Goal: Communication & Community: Answer question/provide support

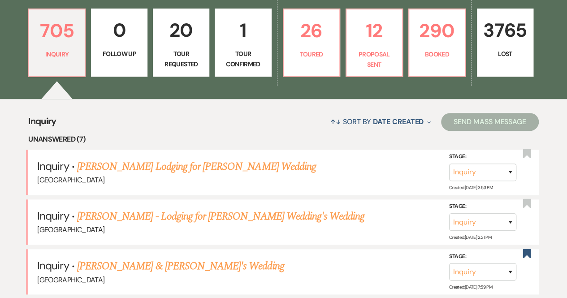
scroll to position [247, 0]
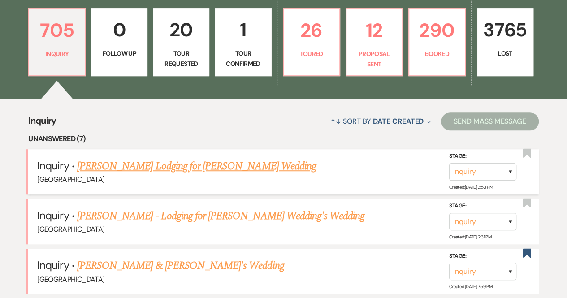
click at [174, 171] on link "[PERSON_NAME] Lodging for [PERSON_NAME] Wedding" at bounding box center [196, 166] width 239 height 16
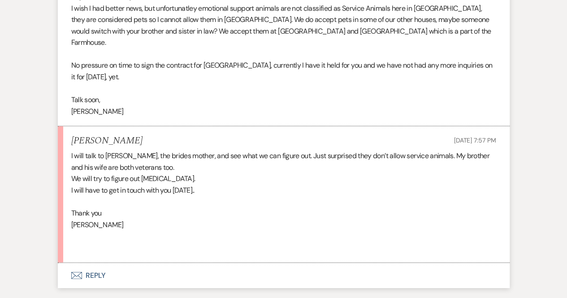
scroll to position [1159, 0]
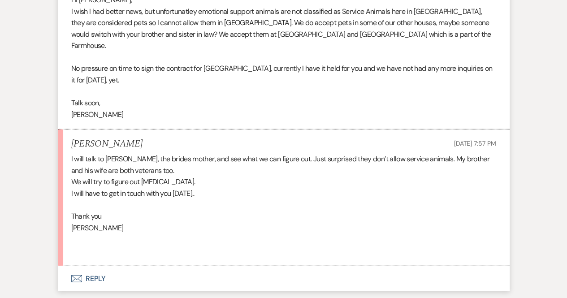
click at [87, 266] on button "Envelope Reply" at bounding box center [284, 278] width 452 height 25
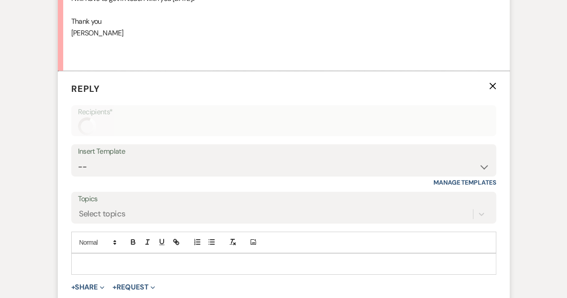
scroll to position [1356, 0]
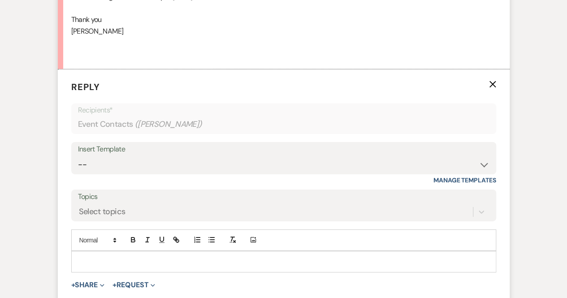
click at [109, 252] on div at bounding box center [284, 262] width 424 height 21
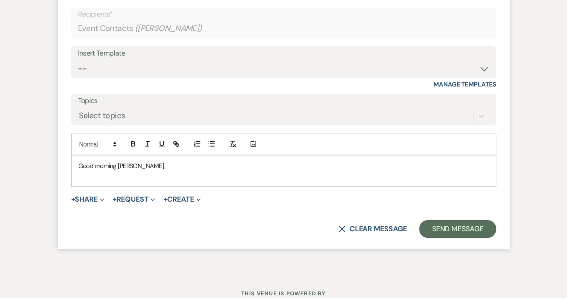
scroll to position [1471, 0]
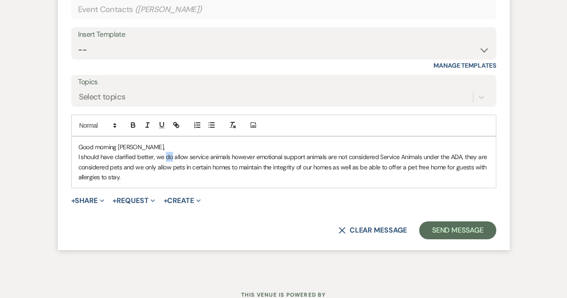
drag, startPoint x: 172, startPoint y: 142, endPoint x: 165, endPoint y: 142, distance: 6.7
click at [165, 152] on p "I should have clarified better, we do allow service animals however emotional s…" at bounding box center [283, 167] width 411 height 30
click at [158, 152] on p "I should have clarified better, we absolutely DO allow service animals however …" at bounding box center [283, 167] width 411 height 30
click at [171, 153] on p "I should have clarified better, we absolutely DO allow service animals however …" at bounding box center [283, 167] width 411 height 30
drag, startPoint x: 180, startPoint y: 153, endPoint x: 161, endPoint y: 153, distance: 18.8
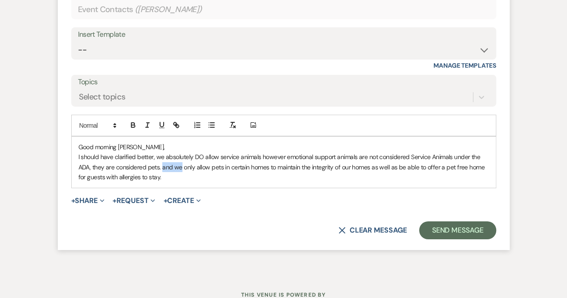
click at [161, 153] on p "I should have clarified better, we absolutely DO allow service animals however …" at bounding box center [283, 167] width 411 height 30
drag, startPoint x: 325, startPoint y: 152, endPoint x: 300, endPoint y: 151, distance: 25.6
click at [300, 152] on p "I should have clarified better, we absolutely DO allow service animals however …" at bounding box center [283, 167] width 411 height 30
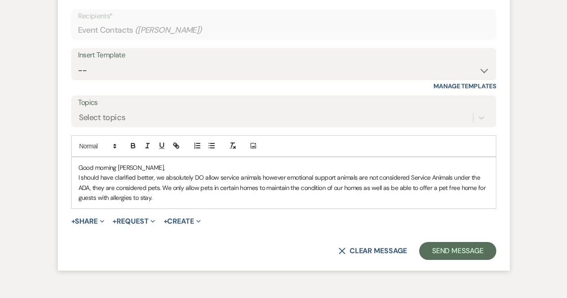
scroll to position [1451, 0]
click at [157, 172] on p "I should have clarified better, we absolutely DO allow service animals however …" at bounding box center [283, 187] width 411 height 30
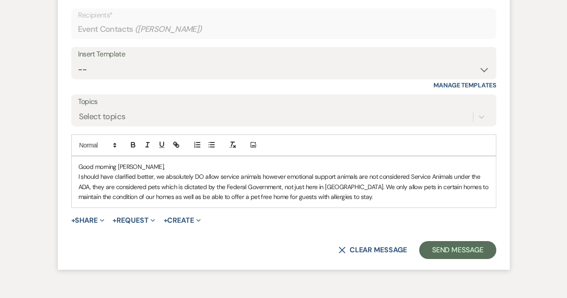
click at [220, 172] on p "I should have clarified better, we absolutely DO allow service animals however …" at bounding box center [283, 187] width 411 height 30
click at [241, 172] on p "I should have clarified better, we absolutely DO allow Service animals however …" at bounding box center [283, 187] width 411 height 30
click at [343, 184] on p "I should have clarified better, we absolutely DO allow Service Animals however …" at bounding box center [283, 187] width 411 height 30
drag, startPoint x: 104, startPoint y: 183, endPoint x: 77, endPoint y: 184, distance: 27.4
click at [77, 184] on div "Good morning [PERSON_NAME], I should have clarified better, we absolutely DO al…" at bounding box center [284, 181] width 424 height 51
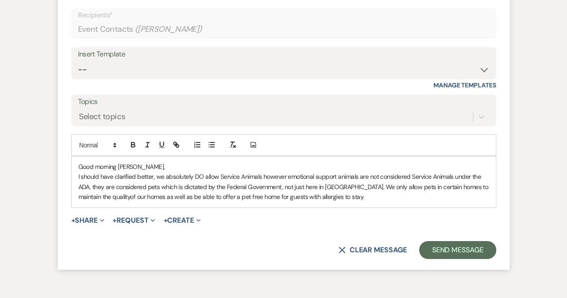
click at [77, 184] on div "Good morning [PERSON_NAME], I should have clarified better, we absolutely DO al…" at bounding box center [284, 181] width 424 height 51
click at [95, 182] on p "I should have clarified better, we absolutely DO allow Service Animals however …" at bounding box center [283, 187] width 411 height 30
drag, startPoint x: 337, startPoint y: 182, endPoint x: 162, endPoint y: 181, distance: 174.9
click at [162, 181] on p "I should have clarified better, we absolutely DO allow Service Animals however …" at bounding box center [283, 187] width 411 height 30
click at [347, 187] on p "I should have clarified better, we absolutely DO allow Service Animals however …" at bounding box center [283, 187] width 411 height 30
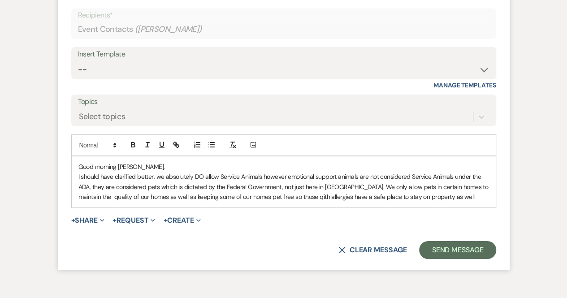
click at [287, 183] on p "I should have clarified better, we absolutely DO allow Service Animals however …" at bounding box center [283, 187] width 411 height 30
click at [438, 183] on p "I should have clarified better, we absolutely DO allow Service Animals however …" at bounding box center [283, 187] width 411 height 30
click at [335, 172] on p "I should have clarified better, we absolutely DO allow Service Animals however …" at bounding box center [283, 187] width 411 height 30
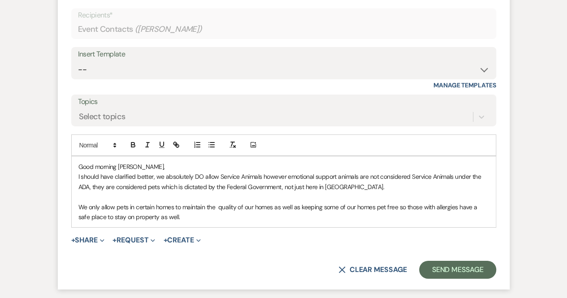
click at [349, 172] on p "I should have clarified better, we absolutely DO allow Service Animals however …" at bounding box center [283, 182] width 411 height 20
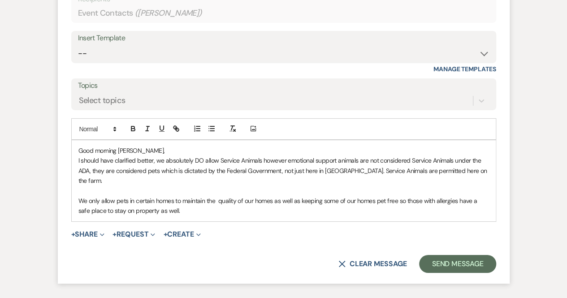
scroll to position [1467, 0]
click at [174, 196] on p "We only allow pets in certain homes to maintain the quality of our homes as wel…" at bounding box center [283, 206] width 411 height 20
click at [169, 196] on p "We only allow pets in certain homes to maintain the quality of our homes as wel…" at bounding box center [283, 206] width 411 height 20
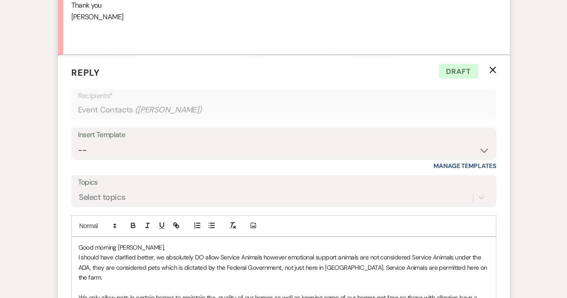
scroll to position [1521, 0]
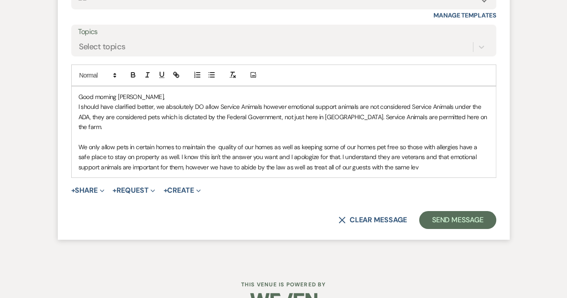
click at [470, 102] on p "I should have clarified better, we absolutely DO allow Service Animals however …" at bounding box center [283, 117] width 411 height 30
click at [257, 143] on p "We only allow pets in certain homes to maintain the quality of our homes as wel…" at bounding box center [283, 157] width 411 height 30
drag, startPoint x: 261, startPoint y: 144, endPoint x: 182, endPoint y: 143, distance: 79.4
click at [182, 143] on p "We only allow pets in certain homes to maintain the quality of our homes as wel…" at bounding box center [283, 157] width 411 height 30
drag, startPoint x: 400, startPoint y: 144, endPoint x: 211, endPoint y: 144, distance: 189.2
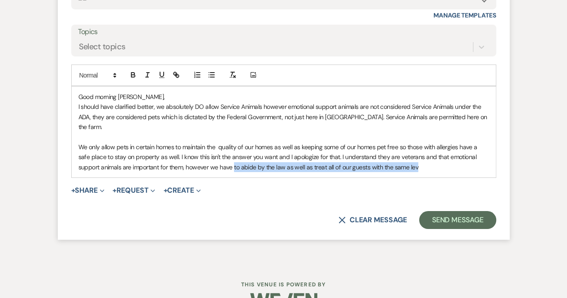
click at [211, 144] on p "We only allow pets in certain homes to maintain the quality of our homes as wel…" at bounding box center [283, 157] width 411 height 30
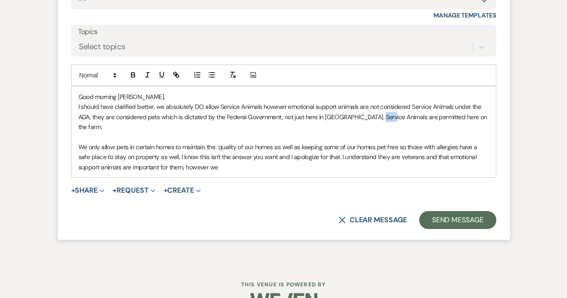
drag, startPoint x: 387, startPoint y: 103, endPoint x: 377, endPoint y: 102, distance: 9.4
click at [377, 102] on p "I should have clarified better, we absolutely DO allow Service Animals however …" at bounding box center [283, 117] width 411 height 30
click at [478, 102] on p "I should have clarified better, we absolutely DO allow Service Animals however …" at bounding box center [283, 117] width 411 height 30
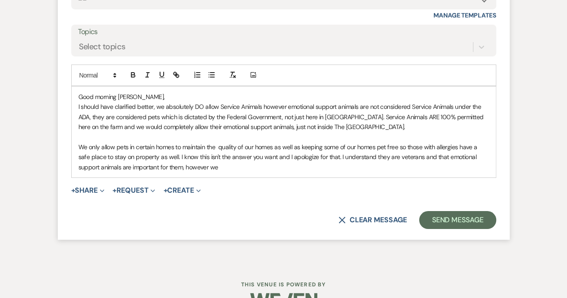
click at [196, 153] on p "We only allow pets in certain homes to maintain the quality of our homes as wel…" at bounding box center [283, 157] width 411 height 30
drag, startPoint x: 204, startPoint y: 157, endPoint x: 326, endPoint y: 147, distance: 122.9
click at [326, 147] on p "We only allow pets in certain homes to maintain the quality of our homes as wel…" at bounding box center [283, 157] width 411 height 30
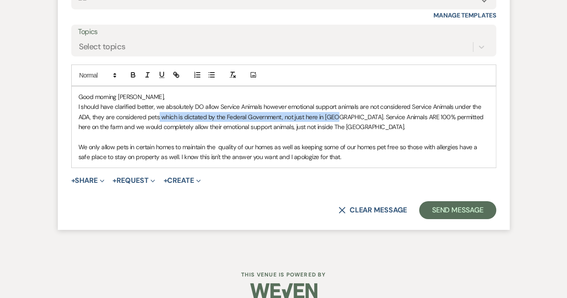
drag, startPoint x: 334, startPoint y: 103, endPoint x: 158, endPoint y: 106, distance: 175.8
click at [158, 106] on p "I should have clarified better, we absolutely DO allow Service Animals however …" at bounding box center [283, 117] width 411 height 30
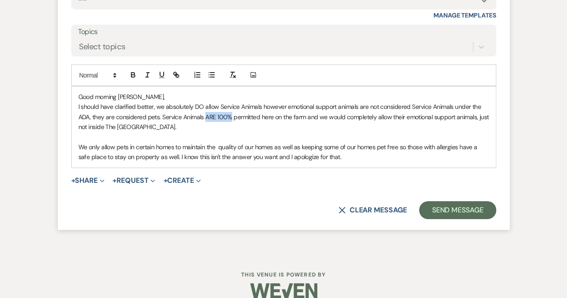
drag, startPoint x: 232, startPoint y: 103, endPoint x: 204, endPoint y: 103, distance: 27.4
click at [204, 103] on p "I should have clarified better, we absolutely DO allow Service Animals however …" at bounding box center [283, 117] width 411 height 30
click at [132, 69] on button "button" at bounding box center [133, 74] width 13 height 11
drag, startPoint x: 204, startPoint y: 92, endPoint x: 191, endPoint y: 91, distance: 12.6
click at [191, 102] on p "I should have clarified better, we absolutely DO allow Service Animals however …" at bounding box center [283, 117] width 411 height 30
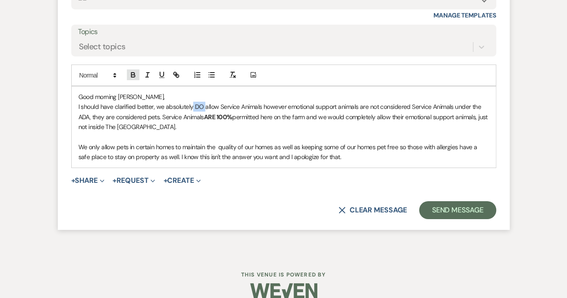
click at [134, 73] on icon "button" at bounding box center [132, 74] width 3 height 2
click at [256, 142] on p "We only allow pets in certain homes to maintain the quality of our homes as wel…" at bounding box center [283, 152] width 411 height 20
click at [289, 102] on p "I should have clarified better, we absolutely DO allow Service Animals however …" at bounding box center [283, 117] width 411 height 30
click at [316, 102] on p "I should have clarified better, we absolutely DO allow Service Animals however …" at bounding box center [283, 117] width 411 height 30
click at [340, 102] on p "I should have clarified better, we absolutely DO allow Service Animals however …" at bounding box center [283, 117] width 411 height 30
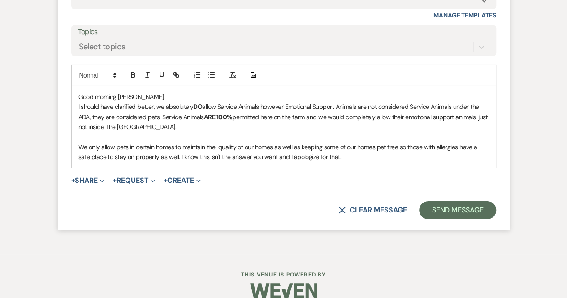
click at [337, 143] on p "We only allow pets in certain homes to maintain the quality of our homes as wel…" at bounding box center [283, 152] width 411 height 20
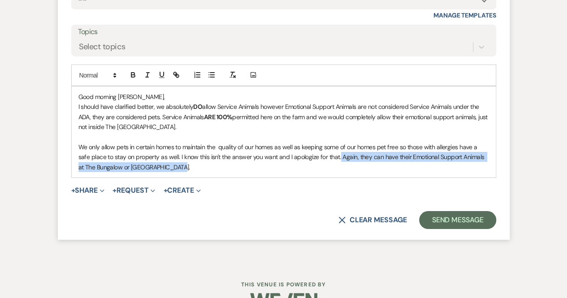
drag, startPoint x: 171, startPoint y: 155, endPoint x: 326, endPoint y: 144, distance: 154.6
click at [326, 144] on p "We only allow pets in certain homes to maintain the quality of our homes as wel…" at bounding box center [283, 157] width 411 height 30
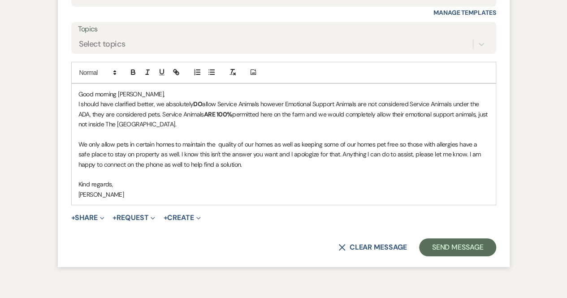
scroll to position [1524, 0]
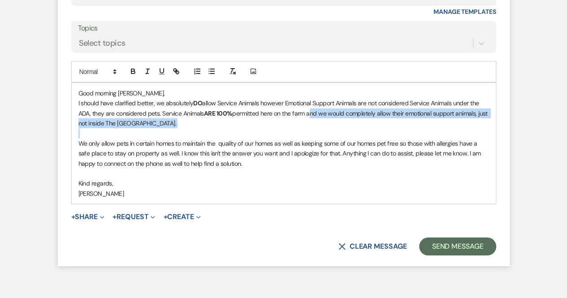
drag, startPoint x: 308, startPoint y: 100, endPoint x: 452, endPoint y: 119, distance: 145.1
click at [452, 119] on div "Good morning [PERSON_NAME], I should have clarified better, we absolutely DO al…" at bounding box center [284, 143] width 424 height 121
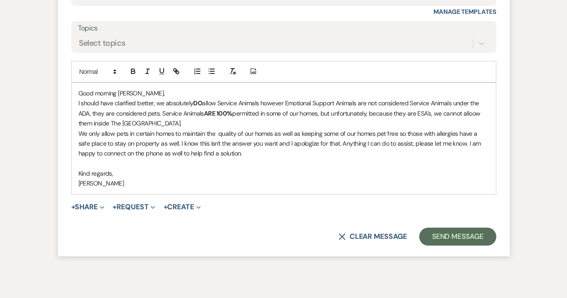
click at [478, 99] on p "I should have clarified better, we absolutely DO allow Service Animals however …" at bounding box center [283, 113] width 411 height 30
click at [165, 110] on p "I should have clarified better, we absolutely DO allow Service Animals however …" at bounding box center [283, 113] width 411 height 30
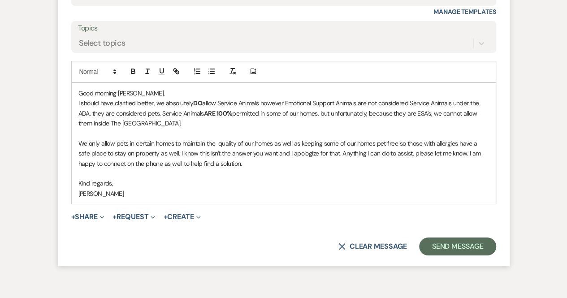
click at [239, 153] on p "We only allow pets in certain homes to maintain the quality of our homes as wel…" at bounding box center [283, 154] width 411 height 30
click at [289, 99] on p "I should have clarified better, we absolutely DO allow Service Animals however …" at bounding box center [283, 113] width 411 height 30
click at [301, 129] on p at bounding box center [283, 134] width 411 height 10
click at [443, 238] on button "Send Message" at bounding box center [457, 247] width 77 height 18
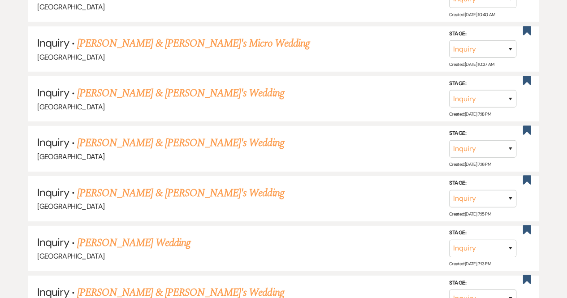
scroll to position [247, 0]
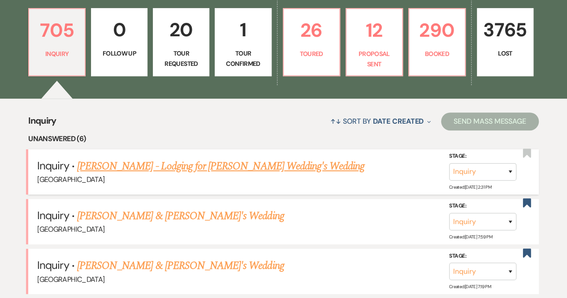
click at [200, 165] on link "[PERSON_NAME] - Lodging for [PERSON_NAME] Wedding's Wedding" at bounding box center [220, 166] width 287 height 16
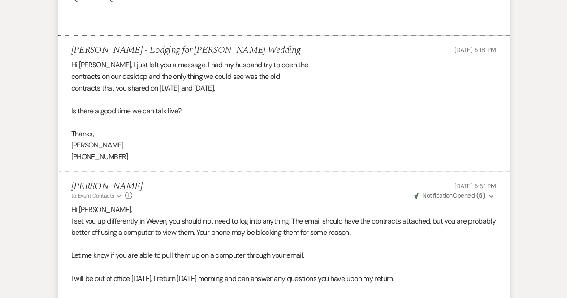
scroll to position [1529, 0]
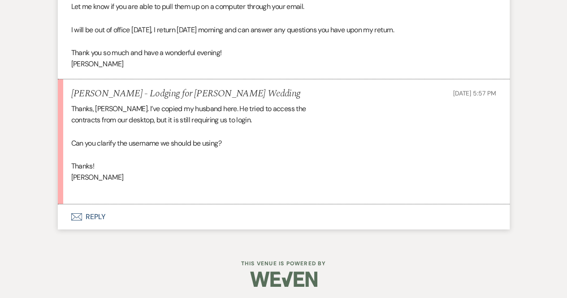
click at [92, 214] on button "Envelope Reply" at bounding box center [284, 216] width 452 height 25
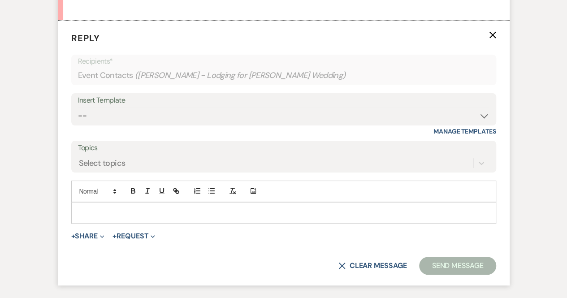
scroll to position [1714, 0]
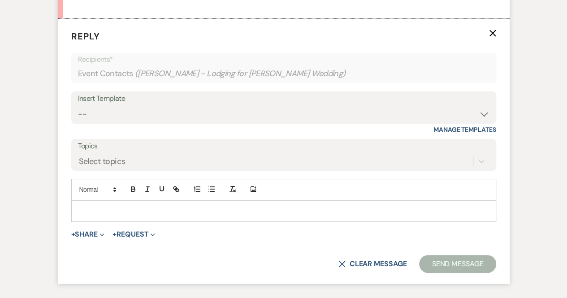
click at [100, 209] on p at bounding box center [283, 211] width 411 height 10
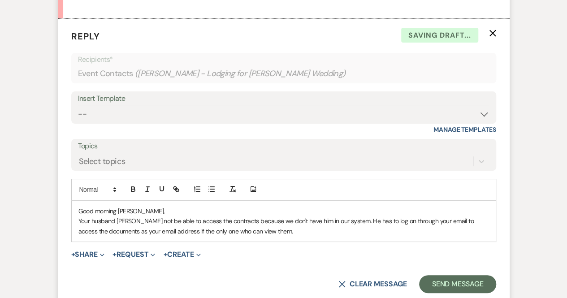
click at [122, 216] on p "Your husband [PERSON_NAME] not be able to access the contracts because we don't…" at bounding box center [283, 226] width 411 height 20
click at [123, 217] on p "Your husband [PERSON_NAME] not be able to access the contracts because we don't…" at bounding box center [283, 226] width 411 height 20
click at [130, 216] on p "Your husband will not be able to access the contracts because we don't have him…" at bounding box center [283, 226] width 411 height 20
click at [300, 230] on p "Your husband will not be able to access the contracts because we don't have him…" at bounding box center [283, 226] width 411 height 20
click at [274, 230] on p "Your husband will not be able to access the contracts because we don't have him…" at bounding box center [283, 226] width 411 height 20
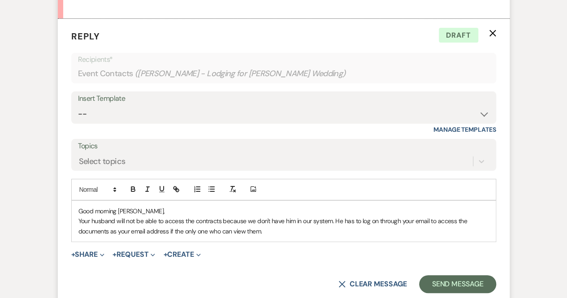
click at [274, 230] on p "Your husband will not be able to access the contracts because we don't have him…" at bounding box center [283, 226] width 411 height 20
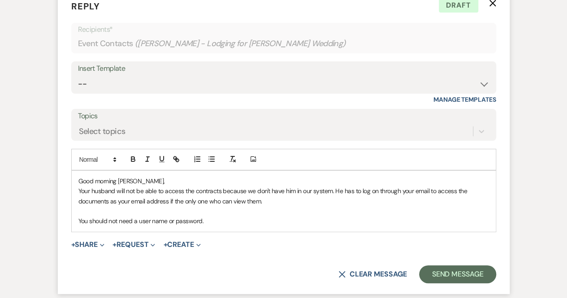
scroll to position [1745, 0]
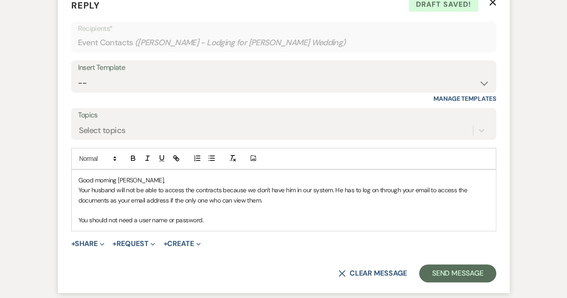
click at [248, 216] on p "You should not need a user name or password." at bounding box center [283, 220] width 411 height 10
drag, startPoint x: 240, startPoint y: 218, endPoint x: 66, endPoint y: 176, distance: 179.0
click at [66, 176] on form "Reply X Draft saved! Recipients* Event Contacts ( [PERSON_NAME] - Lodging for […" at bounding box center [284, 140] width 452 height 305
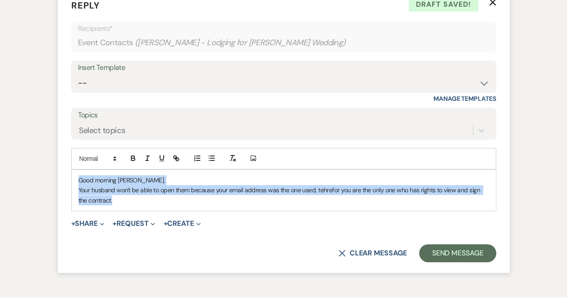
drag, startPoint x: 114, startPoint y: 201, endPoint x: 75, endPoint y: 174, distance: 47.5
click at [75, 174] on div "Good morning [PERSON_NAME], Your husband won't be able to open them because you…" at bounding box center [284, 190] width 424 height 41
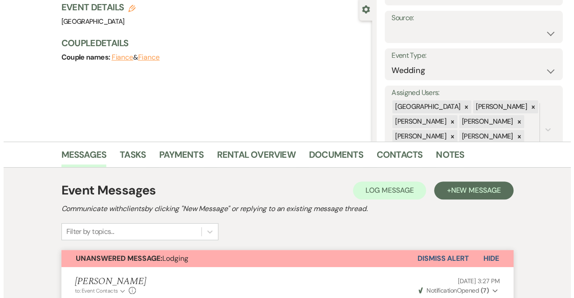
scroll to position [0, 0]
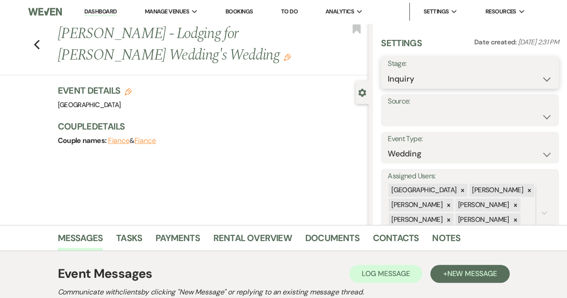
click at [412, 82] on select "Inquiry Follow Up Tour Requested Tour Confirmed Toured Proposal Sent Booked Lost" at bounding box center [470, 78] width 165 height 17
select select "7"
click at [388, 70] on select "Inquiry Follow Up Tour Requested Tour Confirmed Toured Proposal Sent Booked Lost" at bounding box center [470, 78] width 165 height 17
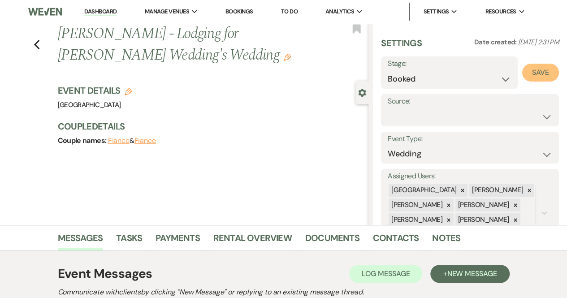
click at [543, 72] on button "Save" at bounding box center [540, 73] width 37 height 18
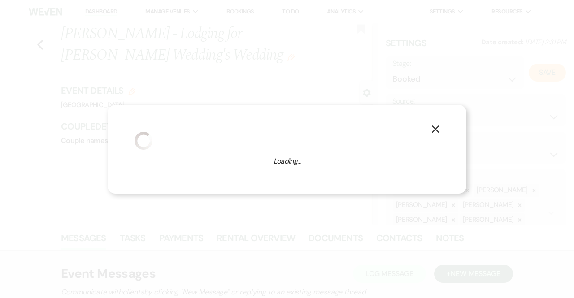
select select "1"
select select "541"
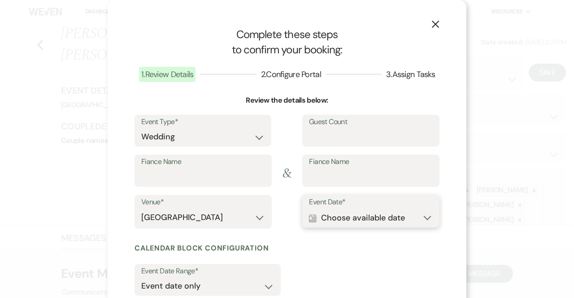
click at [332, 217] on button "Calendar Choose available date Expand" at bounding box center [371, 218] width 124 height 18
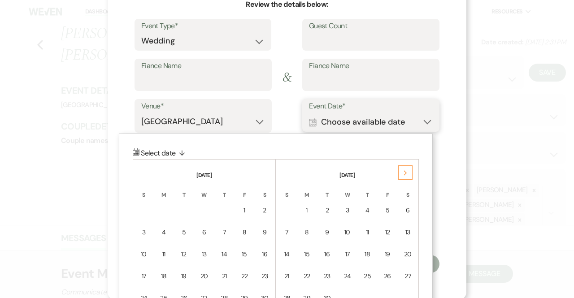
scroll to position [97, 0]
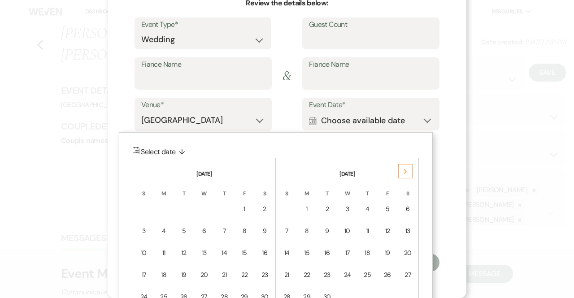
click at [404, 172] on div "Next" at bounding box center [405, 171] width 14 height 14
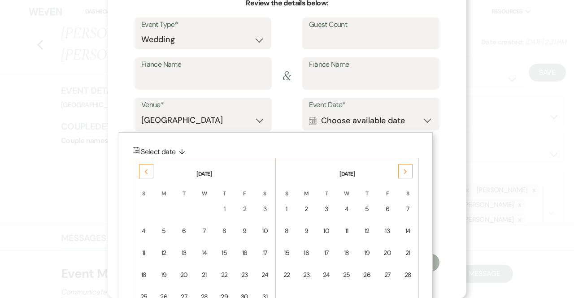
click at [404, 172] on div "Next" at bounding box center [405, 171] width 14 height 14
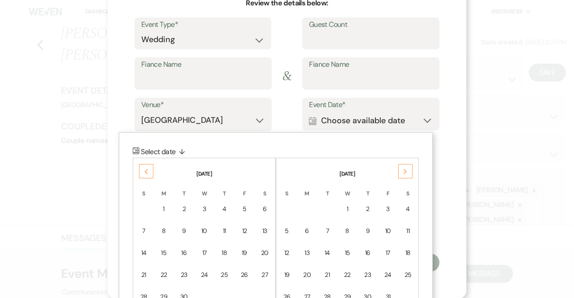
click at [404, 172] on div "Next" at bounding box center [405, 171] width 14 height 14
click at [364, 251] on div "13" at bounding box center [368, 252] width 8 height 9
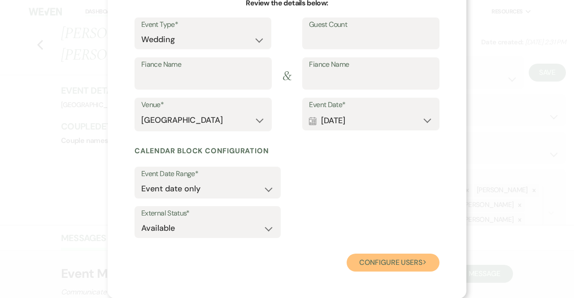
click at [374, 265] on button "Configure users Next" at bounding box center [393, 263] width 93 height 18
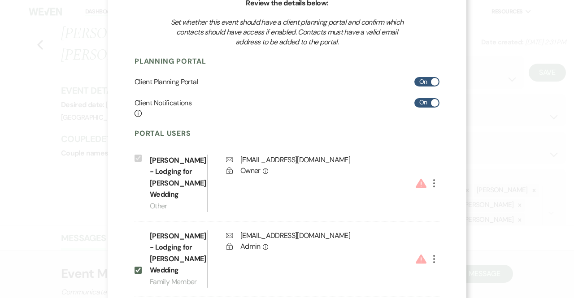
click at [135, 274] on input "Include on Planning Portal" at bounding box center [138, 270] width 7 height 7
checkbox input "false"
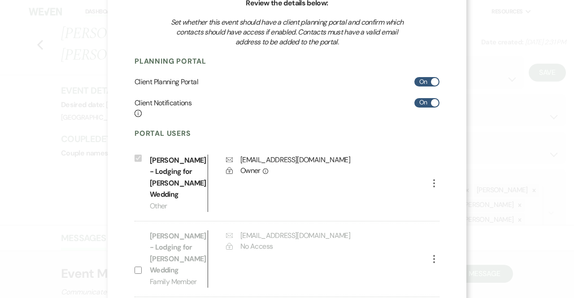
scroll to position [195, 0]
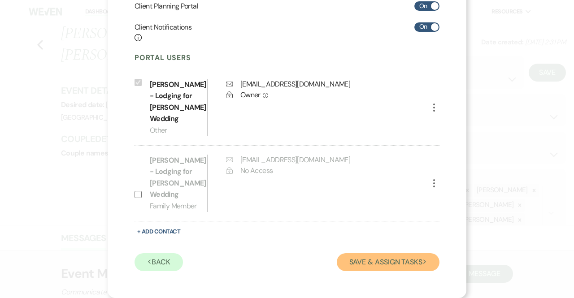
click at [373, 262] on button "Save & Assign Tasks Next" at bounding box center [388, 262] width 103 height 18
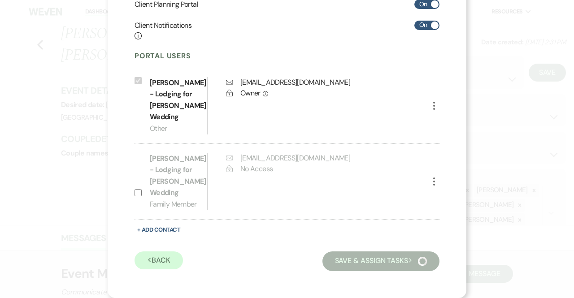
scroll to position [67, 0]
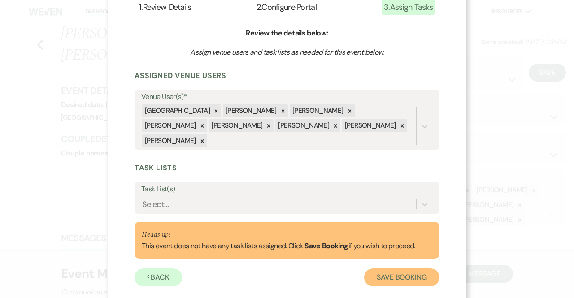
click at [380, 269] on button "Save Booking" at bounding box center [401, 278] width 75 height 18
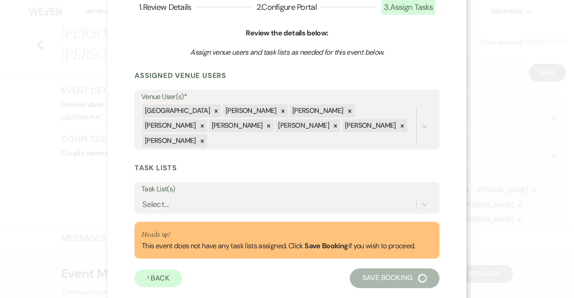
select select "14"
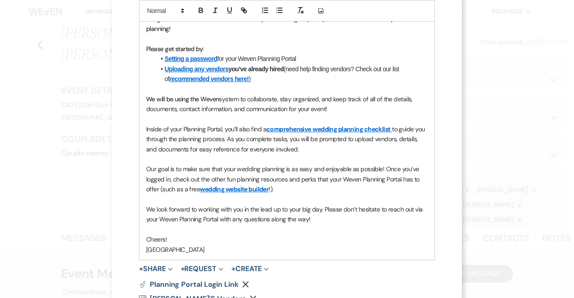
scroll to position [328, 0]
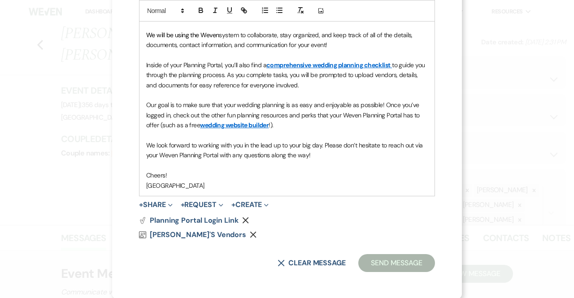
click at [250, 231] on button "Remove" at bounding box center [255, 234] width 10 height 7
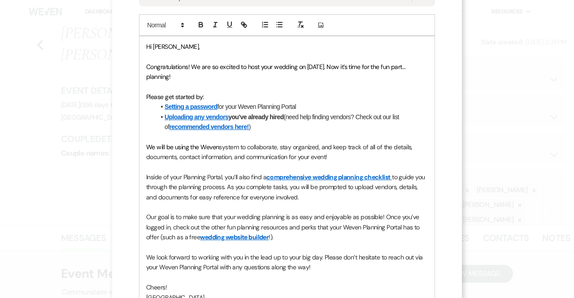
scroll to position [215, 0]
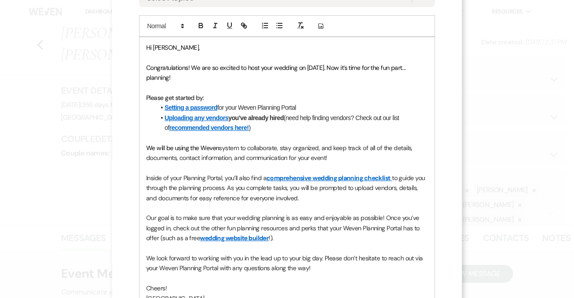
drag, startPoint x: 177, startPoint y: 80, endPoint x: 140, endPoint y: 62, distance: 40.3
click at [140, 62] on div "Hi [PERSON_NAME], Congratulations! We are so excited to host your wedding on [D…" at bounding box center [286, 173] width 295 height 272
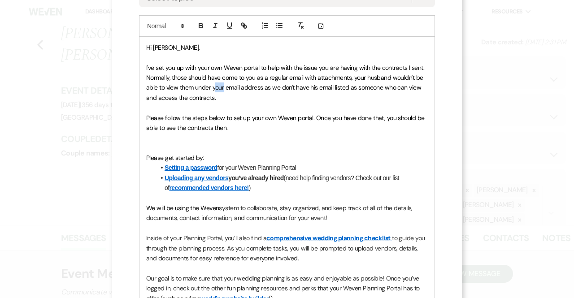
drag, startPoint x: 220, startPoint y: 87, endPoint x: 211, endPoint y: 87, distance: 9.0
click at [211, 87] on span "I've set you up with your own Weven portal to help with the issue you are havin…" at bounding box center [286, 83] width 280 height 38
click at [224, 100] on p "I've set you up with your own Weven portal to help with the issue you are havin…" at bounding box center [287, 83] width 282 height 40
click at [222, 127] on span "Please follow the steps below to set up your own Weven portal. Once you have do…" at bounding box center [286, 123] width 280 height 18
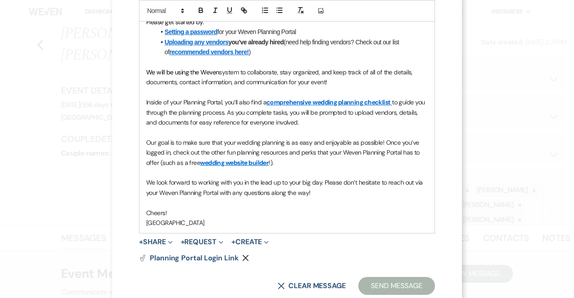
scroll to position [374, 0]
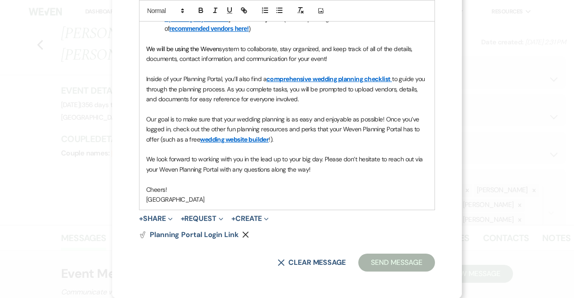
click at [391, 261] on button "Send Message" at bounding box center [396, 263] width 77 height 18
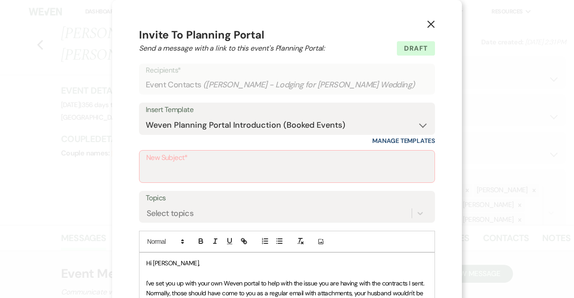
scroll to position [9, 0]
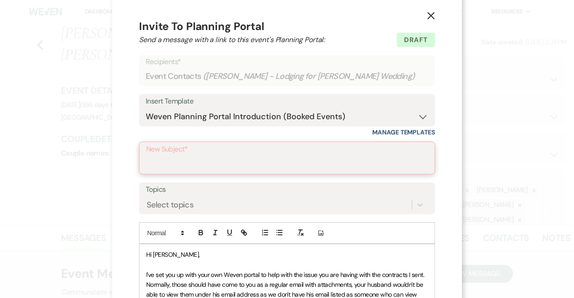
click at [321, 156] on input "New Subject*" at bounding box center [287, 164] width 282 height 17
type input "W"
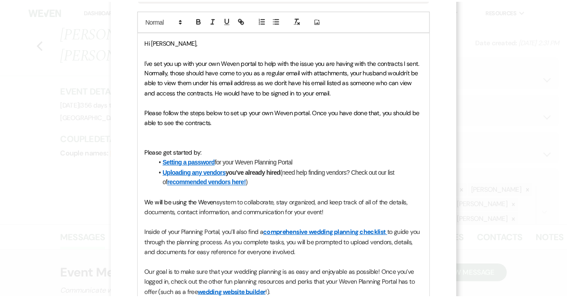
scroll to position [374, 0]
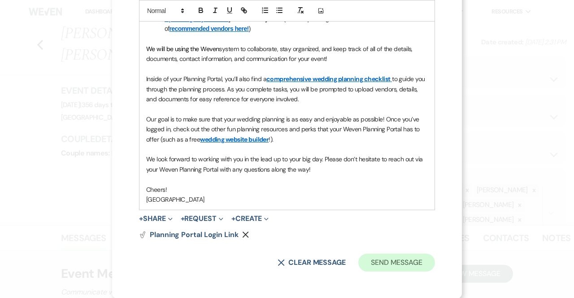
type input "Create Weven Portal"
click at [377, 259] on button "Send Message" at bounding box center [396, 263] width 77 height 18
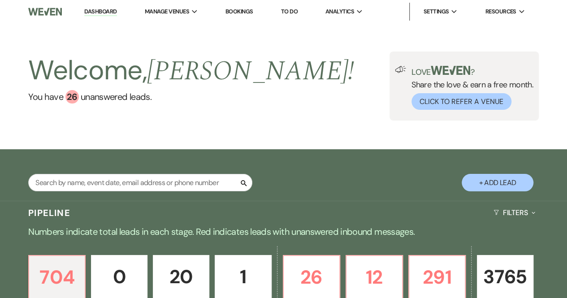
click at [243, 12] on link "Bookings" at bounding box center [240, 12] width 28 height 8
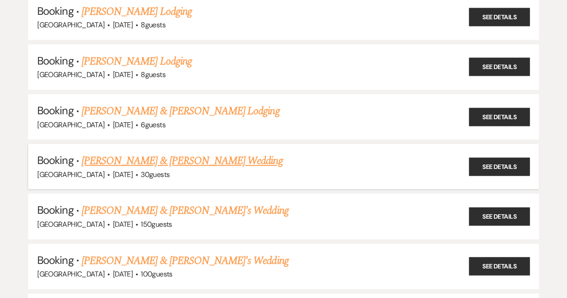
scroll to position [117, 0]
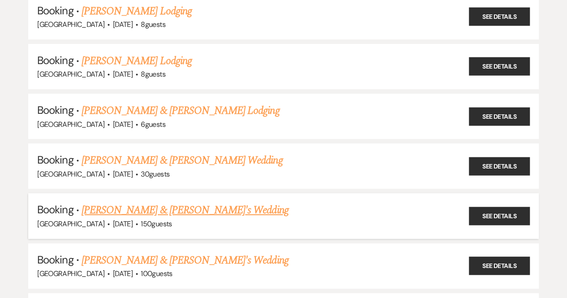
click at [136, 207] on link "Brooke Ferraro & Fiance's Wedding" at bounding box center [185, 210] width 207 height 16
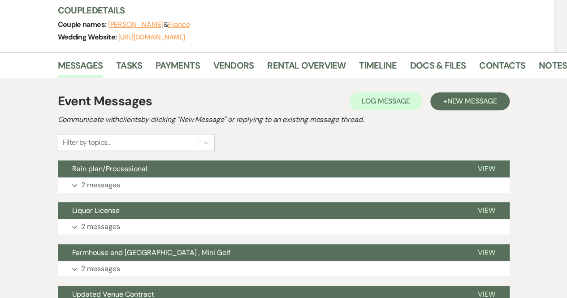
scroll to position [122, 0]
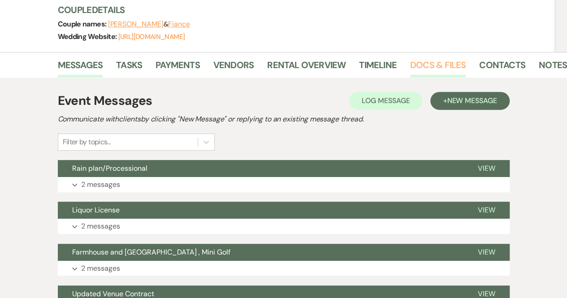
click at [434, 64] on link "Docs & Files" at bounding box center [438, 68] width 56 height 20
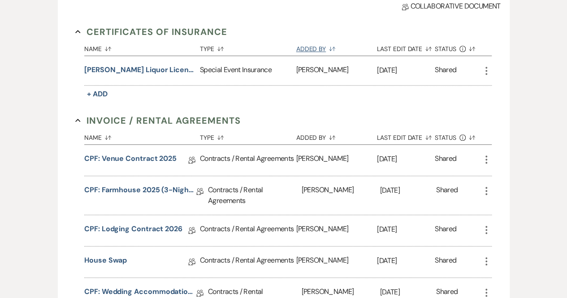
scroll to position [263, 0]
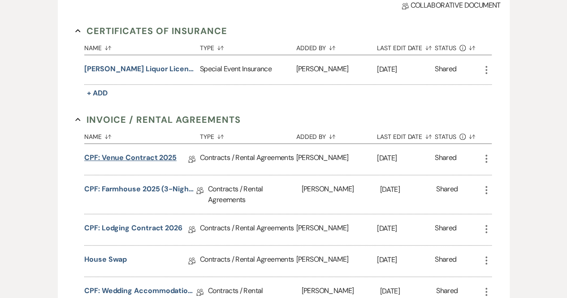
click at [135, 161] on link "CPF: Venue Contract 2025" at bounding box center [130, 159] width 92 height 14
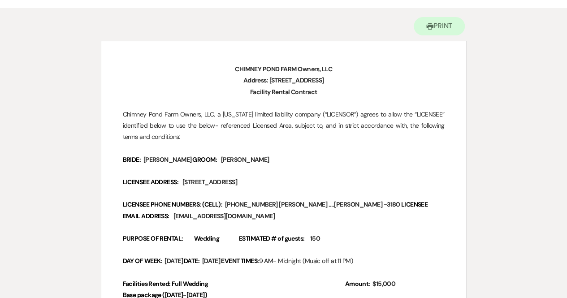
scroll to position [80, 0]
